Goal: Task Accomplishment & Management: Use online tool/utility

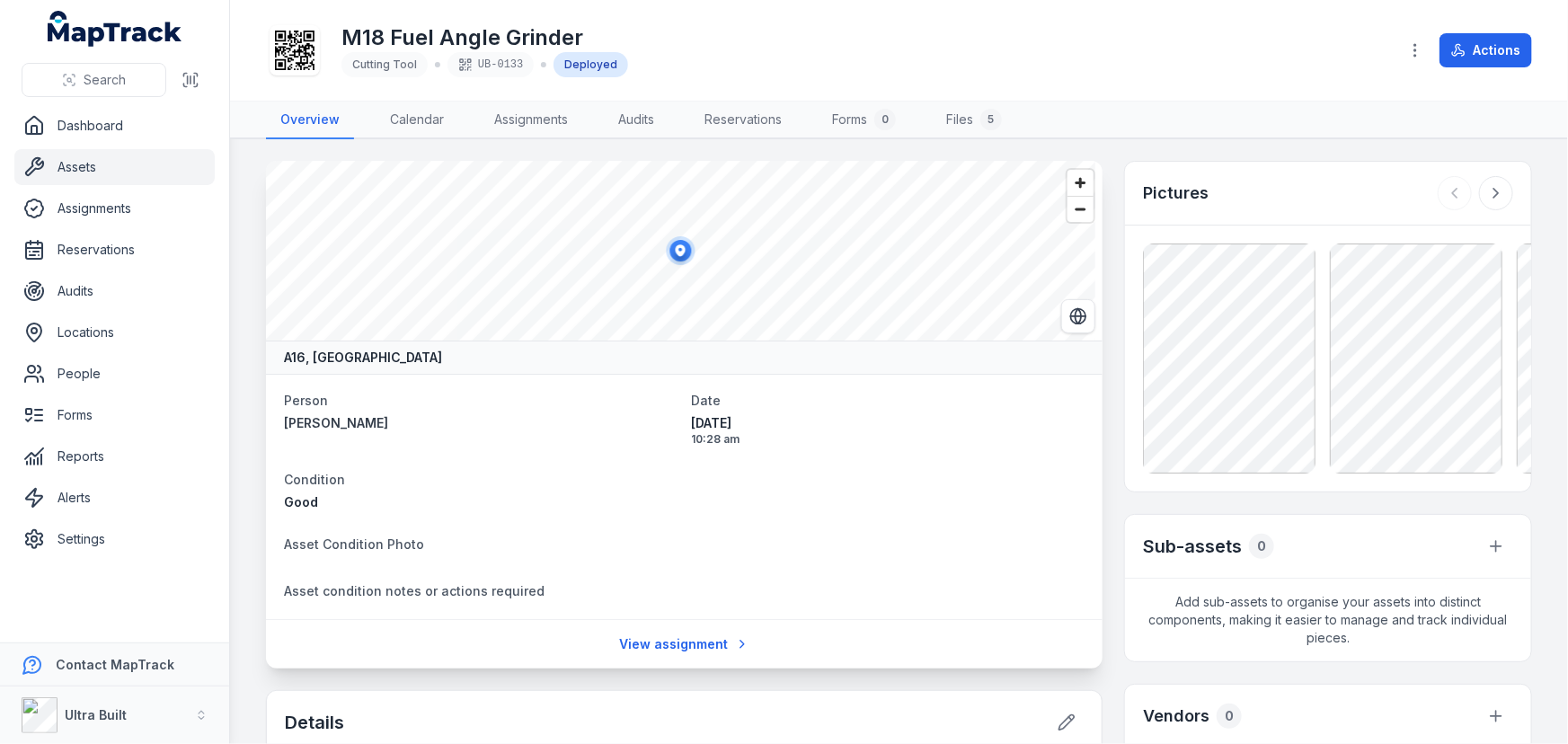
scroll to position [571, 0]
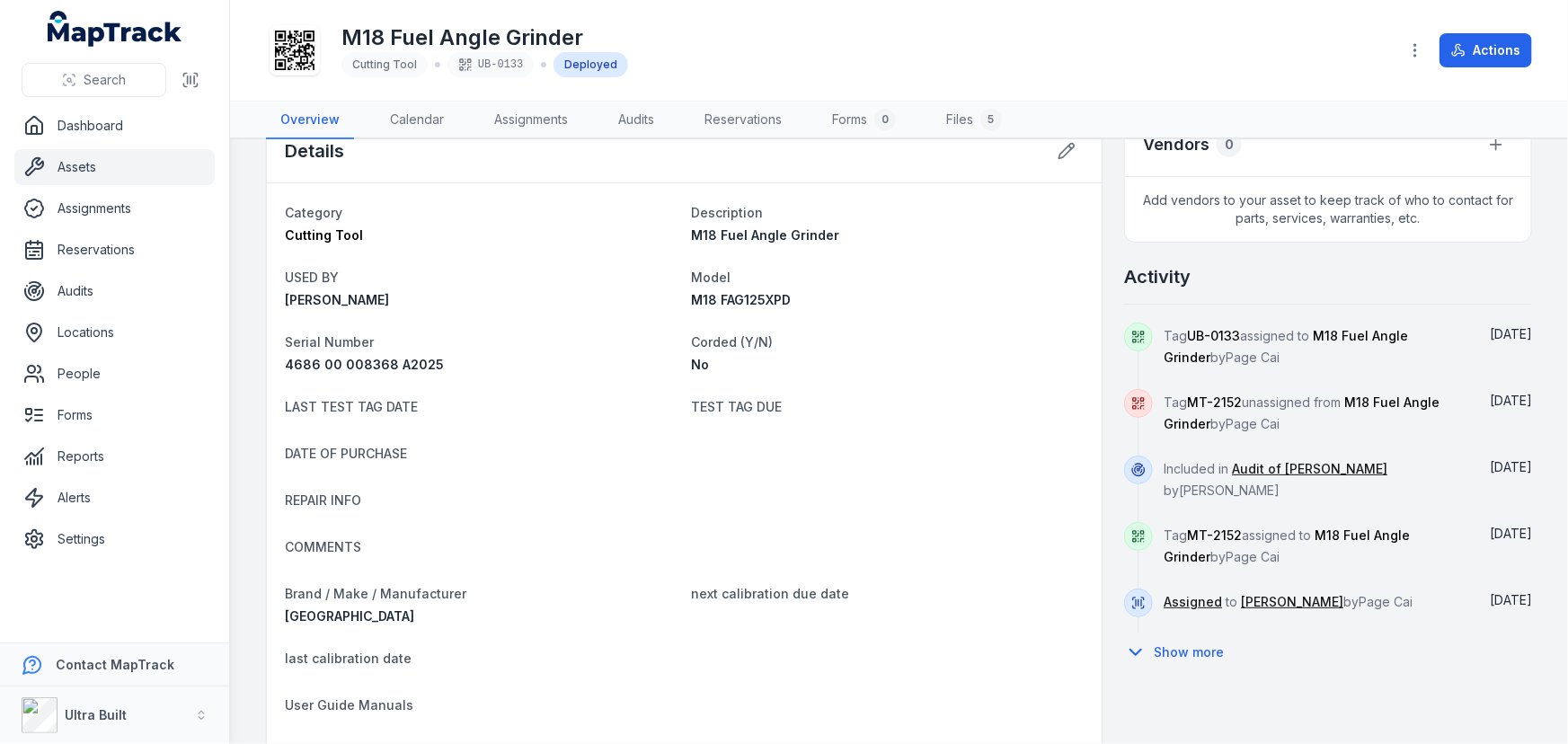
click at [1255, 367] on div "Tag UB-0133 assigned to M18 Fuel Angle Grinder by Page Cai" at bounding box center [1313, 356] width 300 height 67
click at [72, 379] on link "People" at bounding box center [114, 374] width 200 height 36
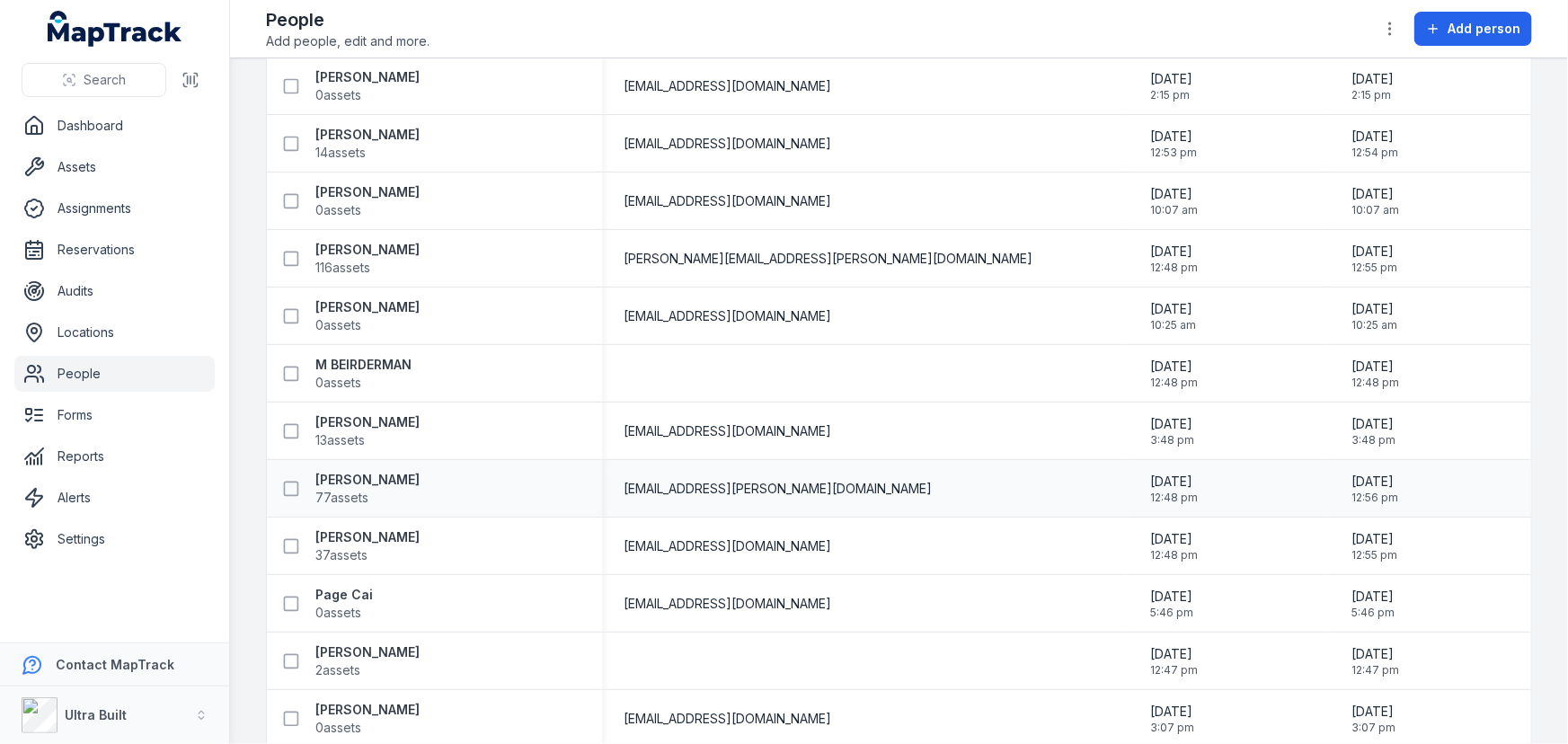
scroll to position [548, 0]
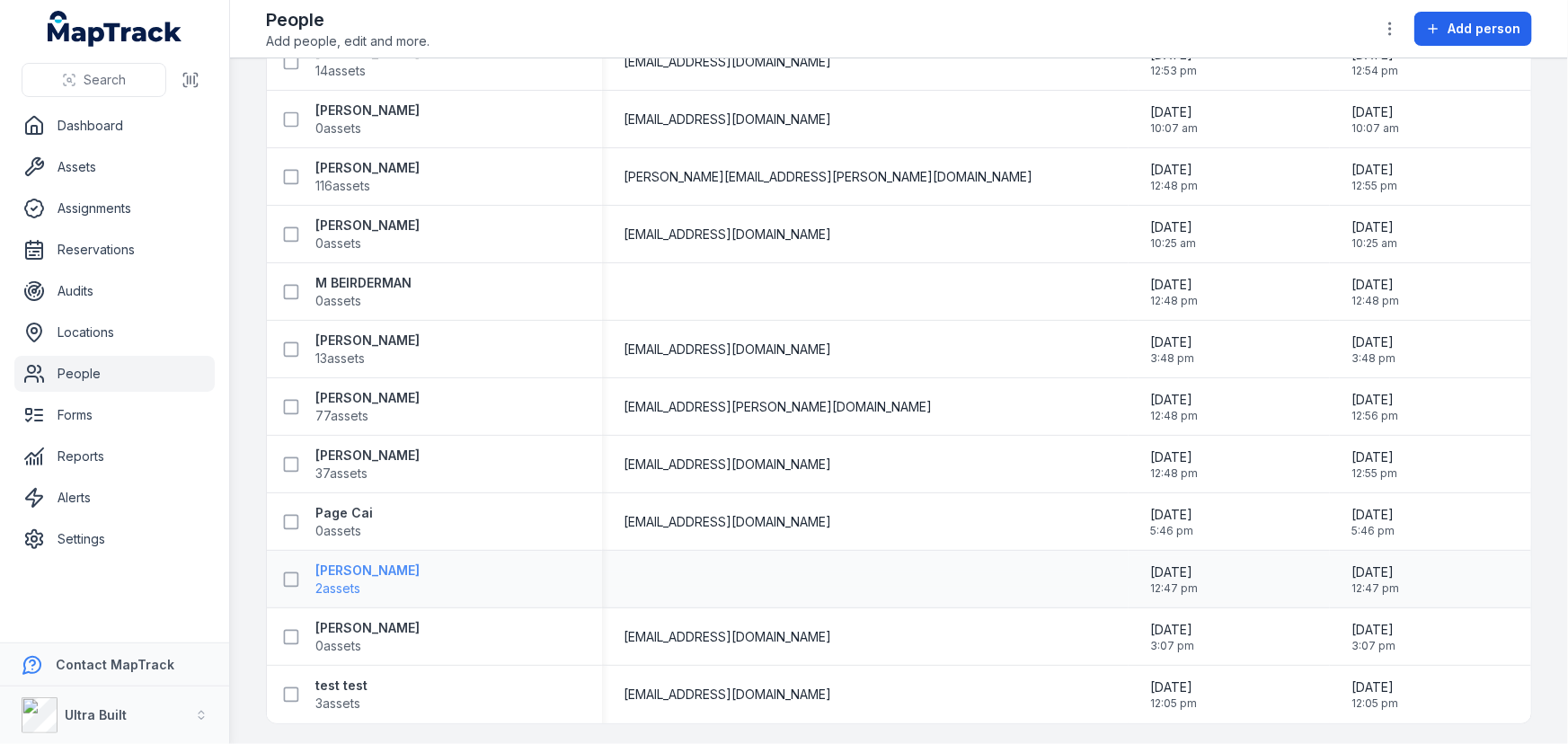
click at [377, 564] on strong "[PERSON_NAME]" at bounding box center [367, 570] width 104 height 18
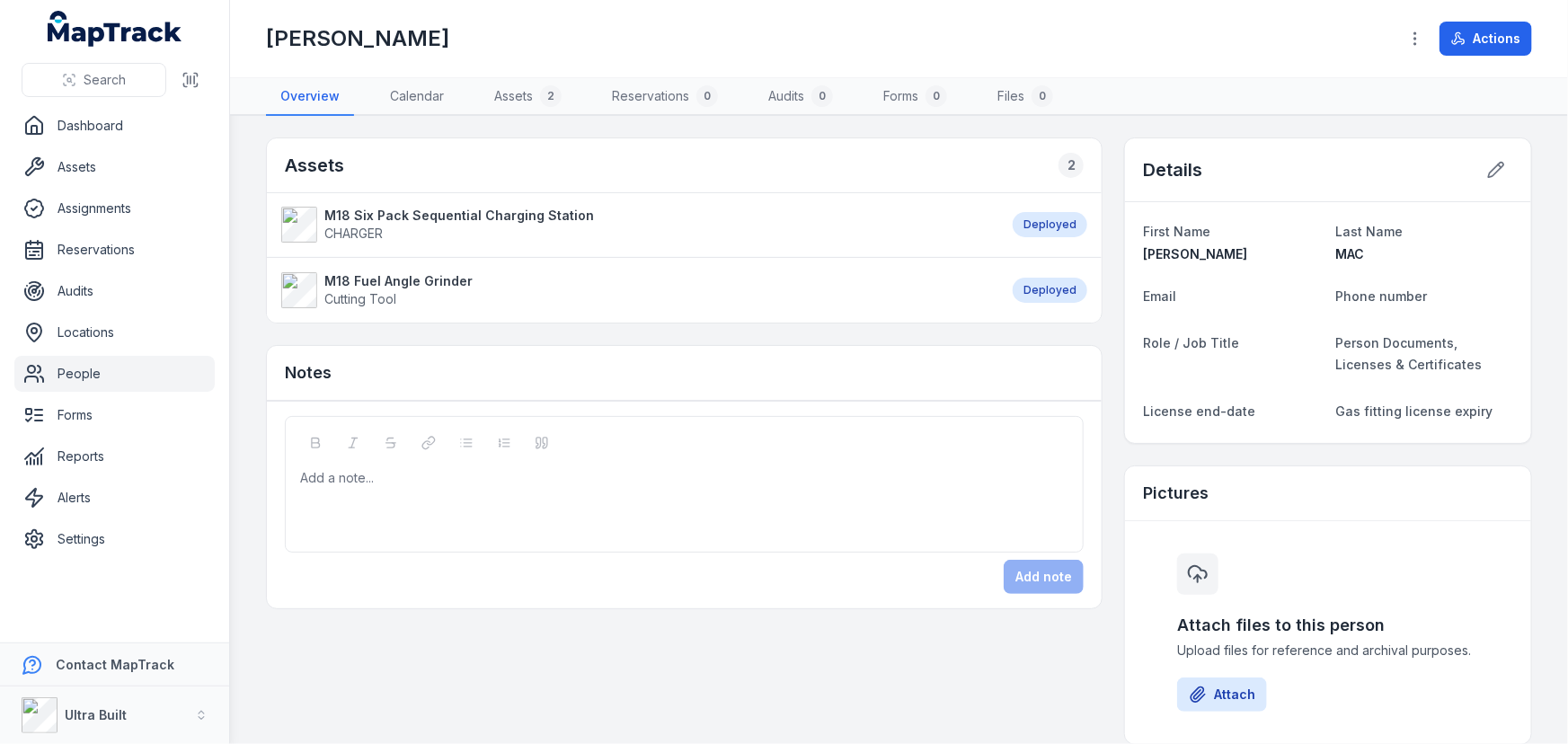
click at [412, 279] on strong "M18 Fuel Angle Grinder" at bounding box center [398, 281] width 149 height 18
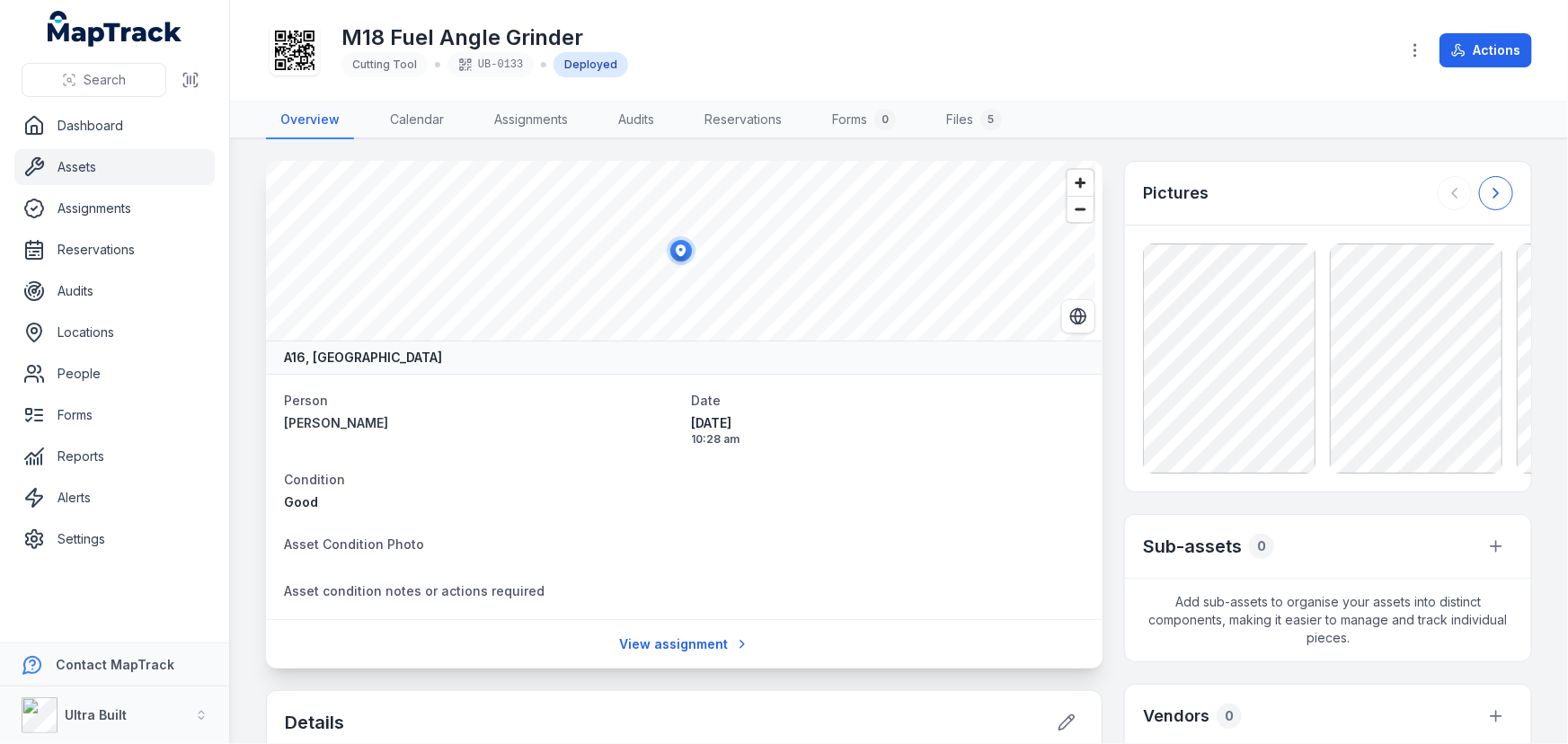
click at [1479, 196] on button at bounding box center [1496, 194] width 34 height 34
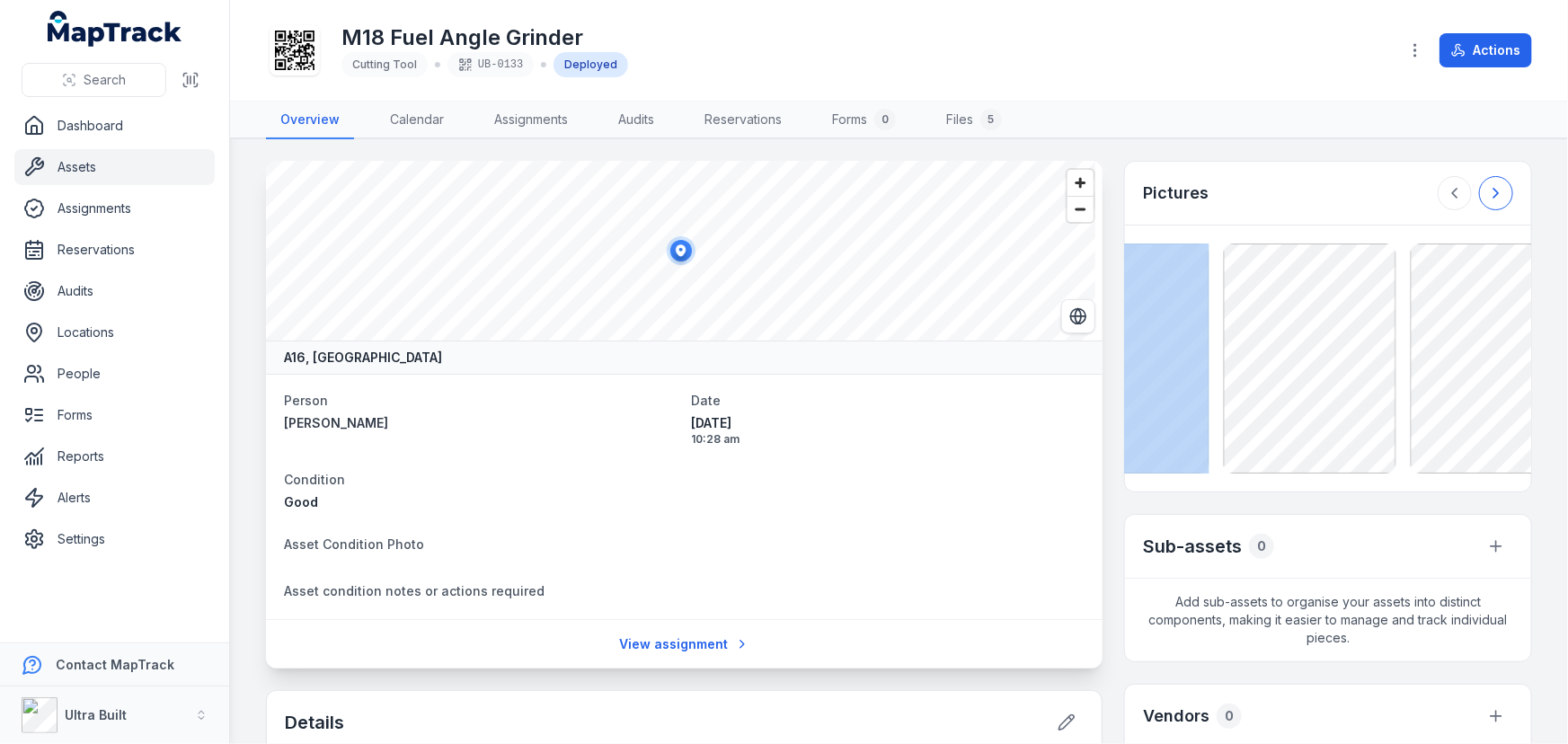
click at [1473, 196] on div at bounding box center [1475, 194] width 76 height 34
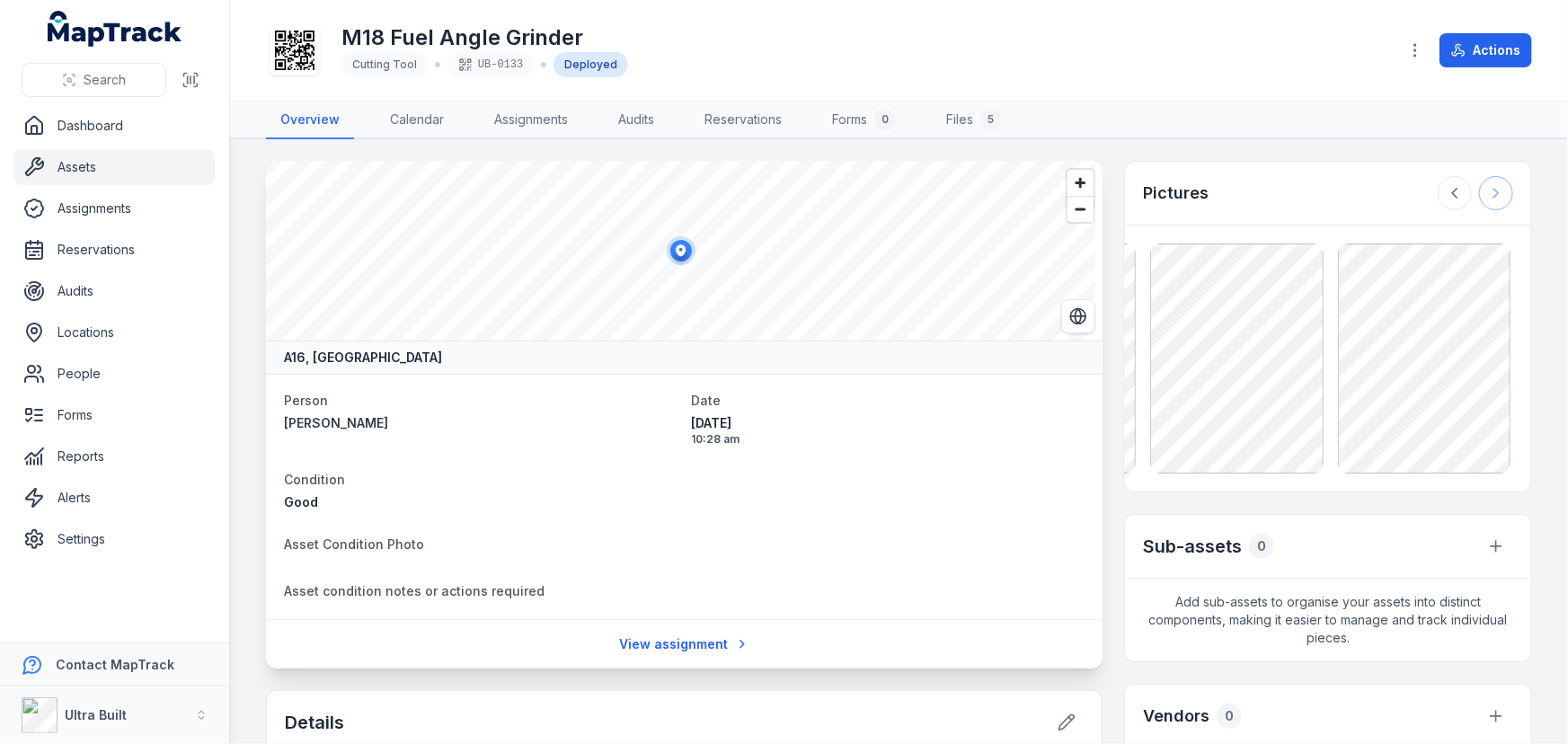
click at [1473, 196] on div at bounding box center [1475, 194] width 76 height 34
click at [1225, 150] on main "A16, [GEOGRAPHIC_DATA] Person [PERSON_NAME] Date [DATE] 10:28 am Condition Good…" at bounding box center [898, 441] width 1337 height 604
click at [61, 165] on link "Assets" at bounding box center [114, 168] width 200 height 36
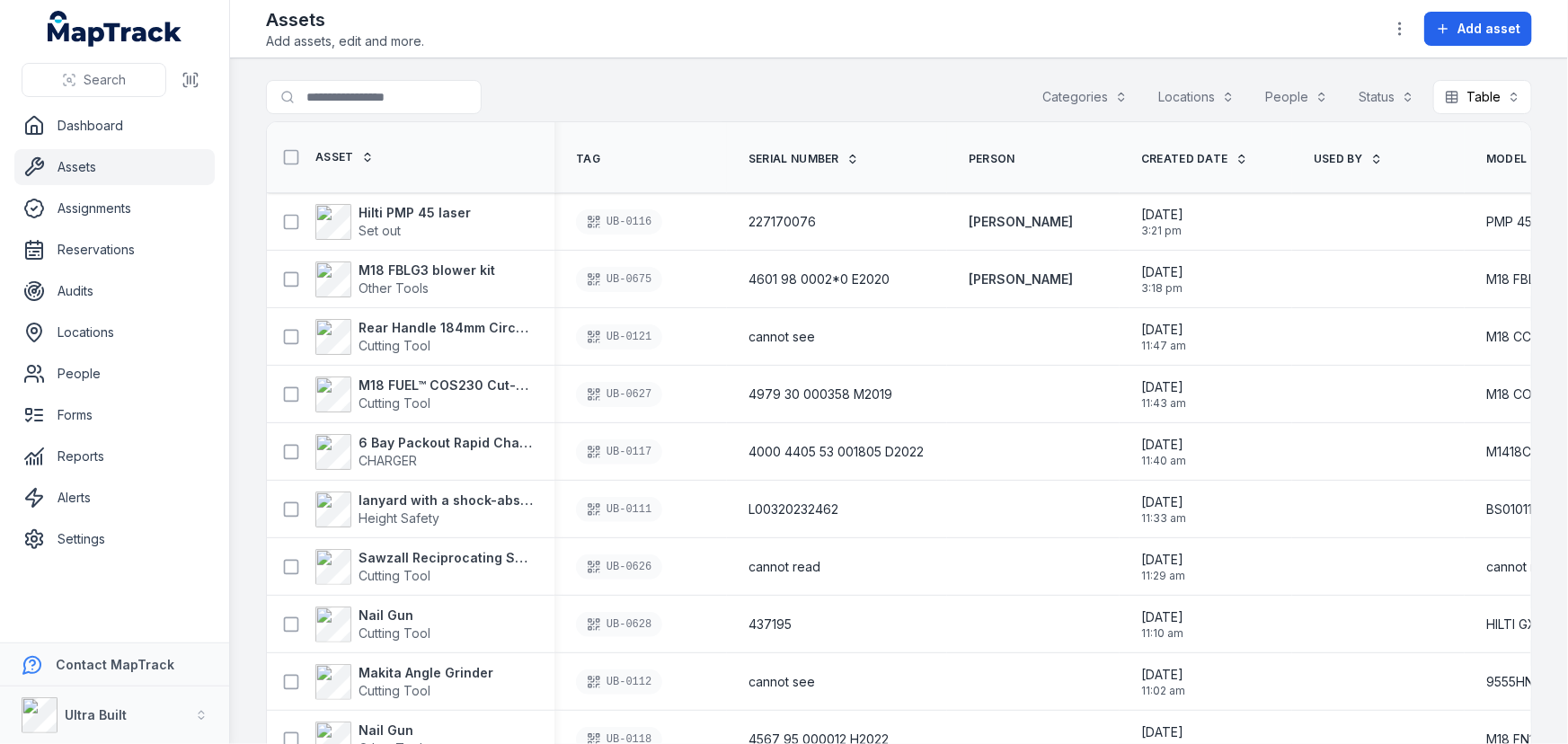
click at [84, 163] on link "Assets" at bounding box center [114, 168] width 200 height 36
click at [649, 94] on div "Search for assets Categories Locations People Status Table *****" at bounding box center [898, 101] width 1265 height 41
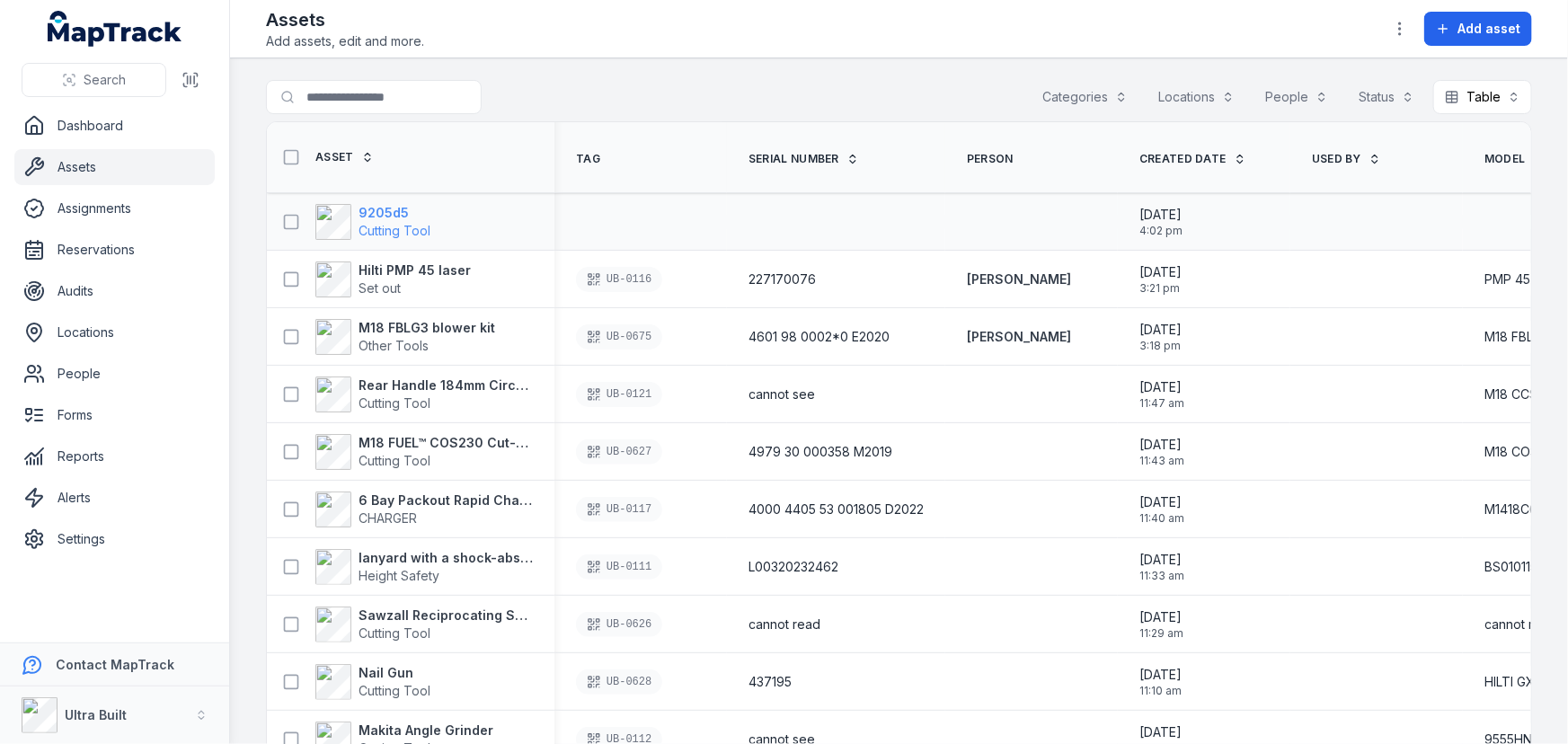
click at [396, 209] on strong "9205d5" at bounding box center [394, 213] width 72 height 18
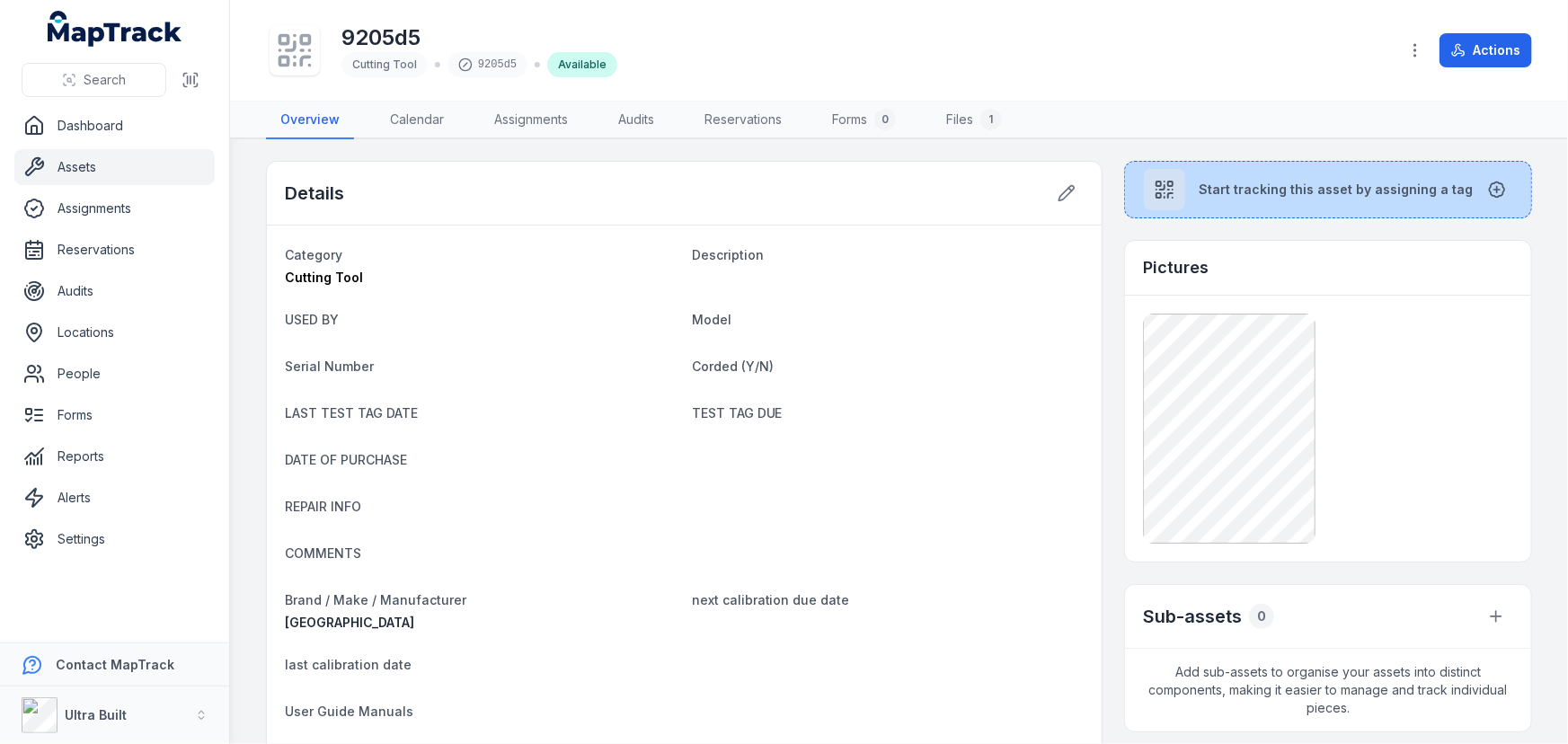
click at [1245, 182] on span "Start tracking this asset by assigning a tag" at bounding box center [1337, 190] width 274 height 18
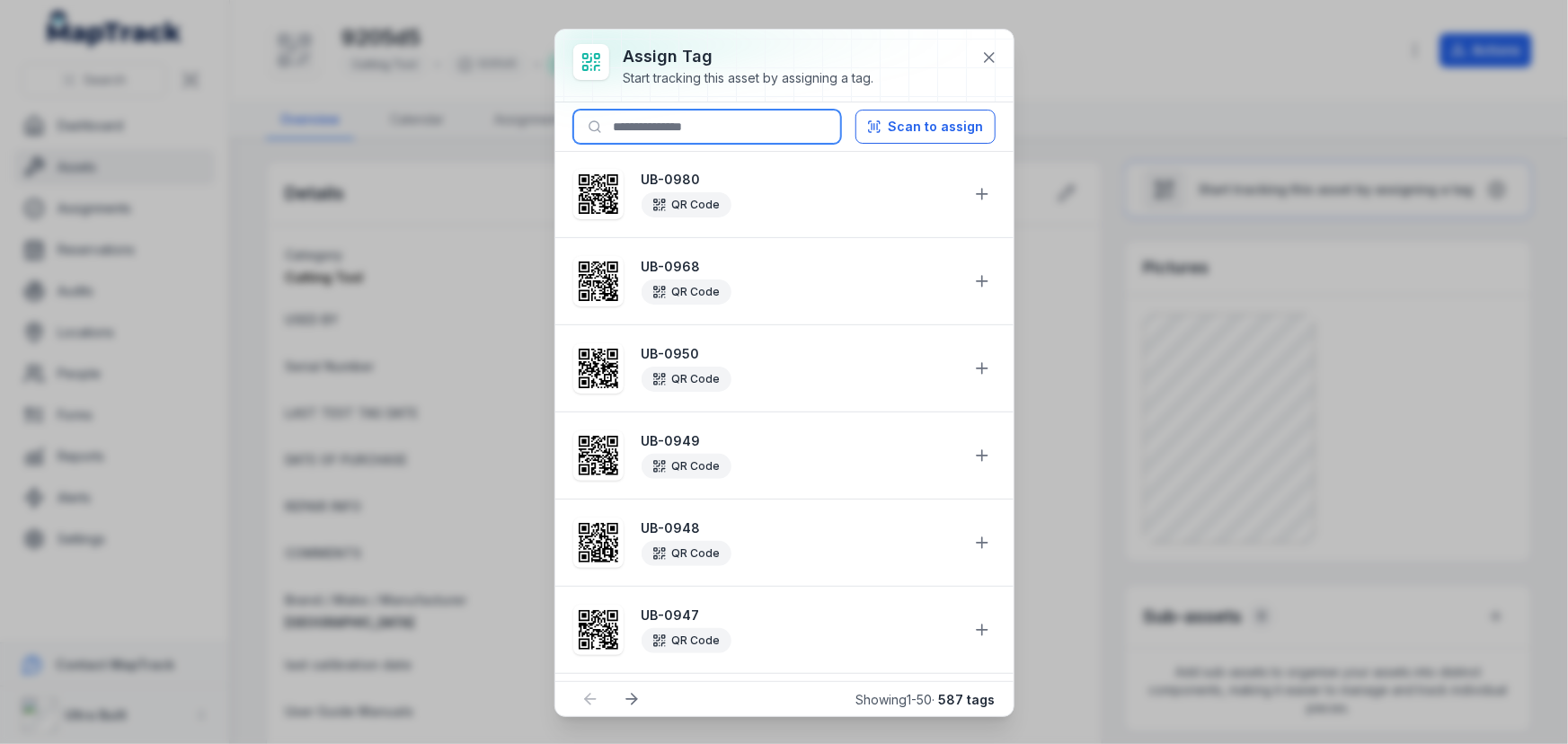
click at [662, 130] on input at bounding box center [706, 127] width 267 height 34
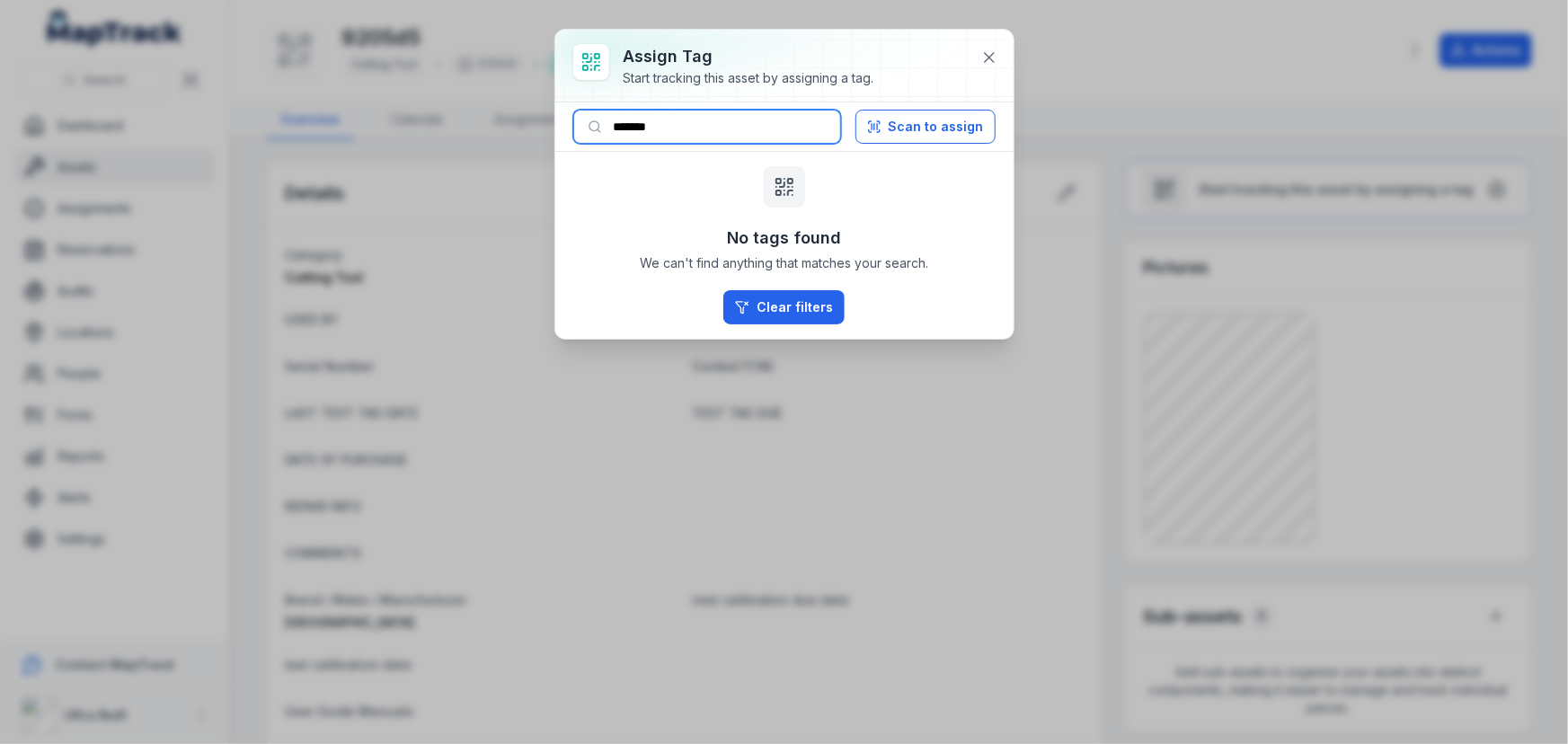
drag, startPoint x: 646, startPoint y: 126, endPoint x: 719, endPoint y: 128, distance: 73.0
click at [719, 128] on input "*******" at bounding box center [706, 127] width 267 height 34
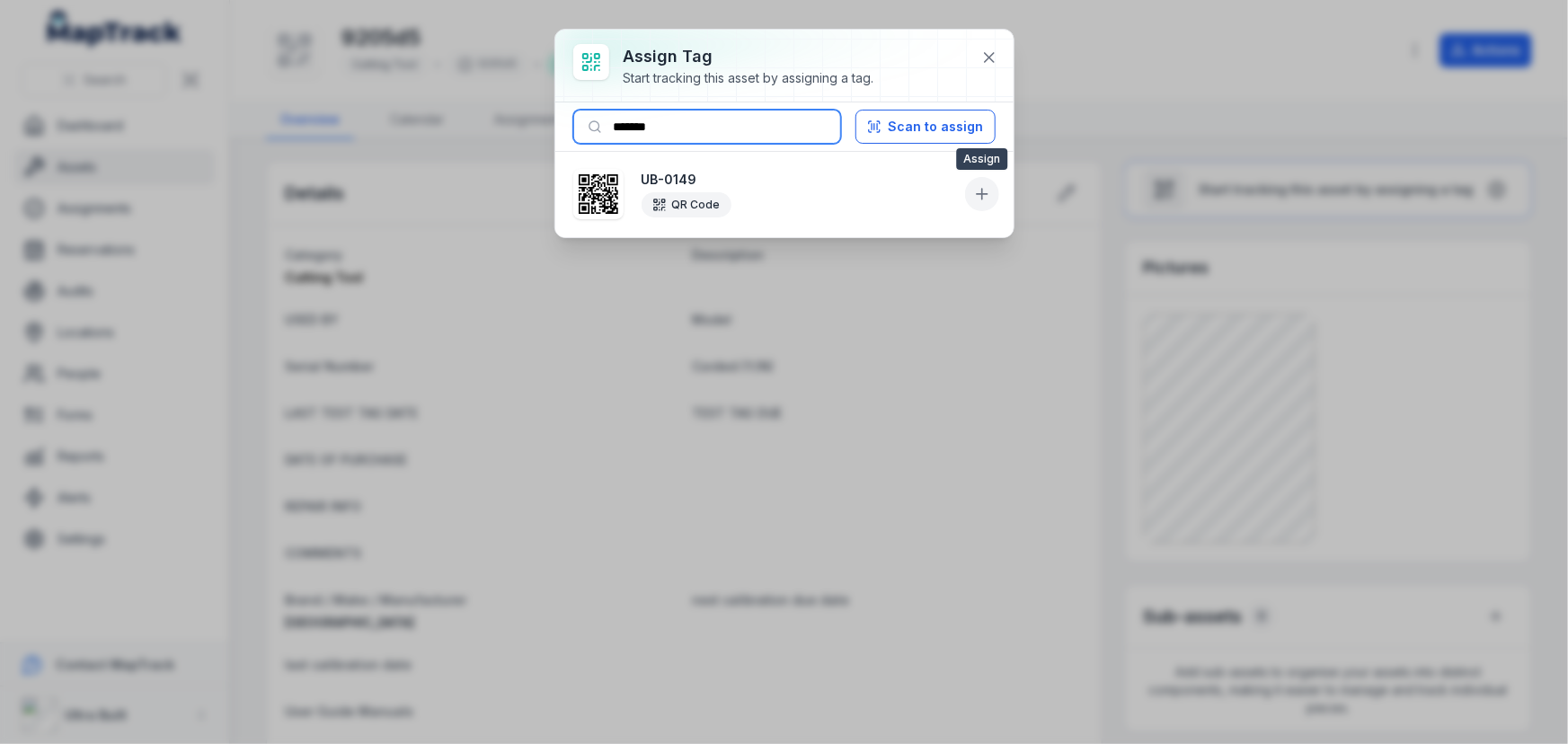
type input "*******"
click at [994, 195] on button at bounding box center [982, 195] width 34 height 34
